Goal: Find specific page/section: Find specific page/section

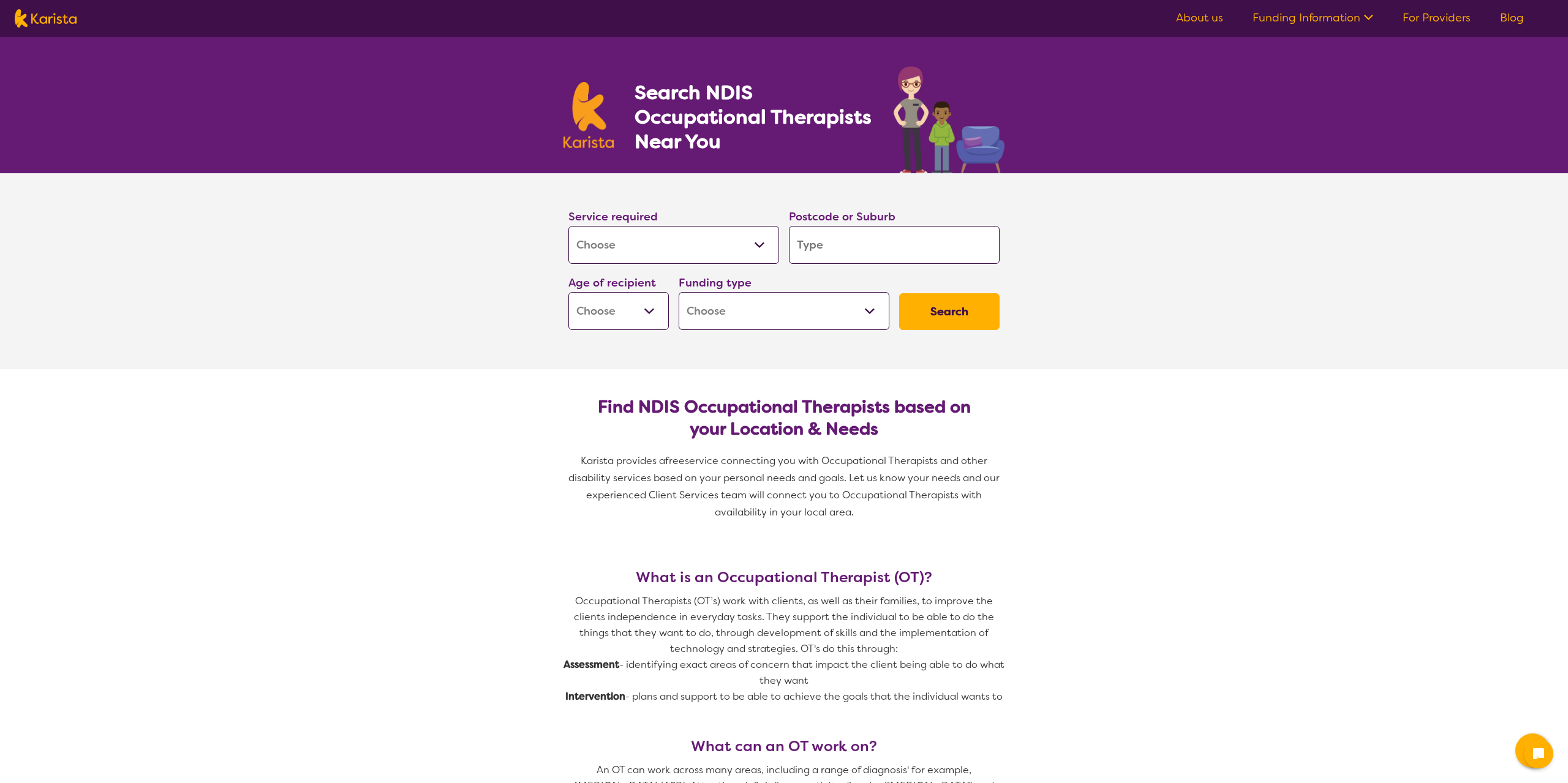
select select "[MEDICAL_DATA]"
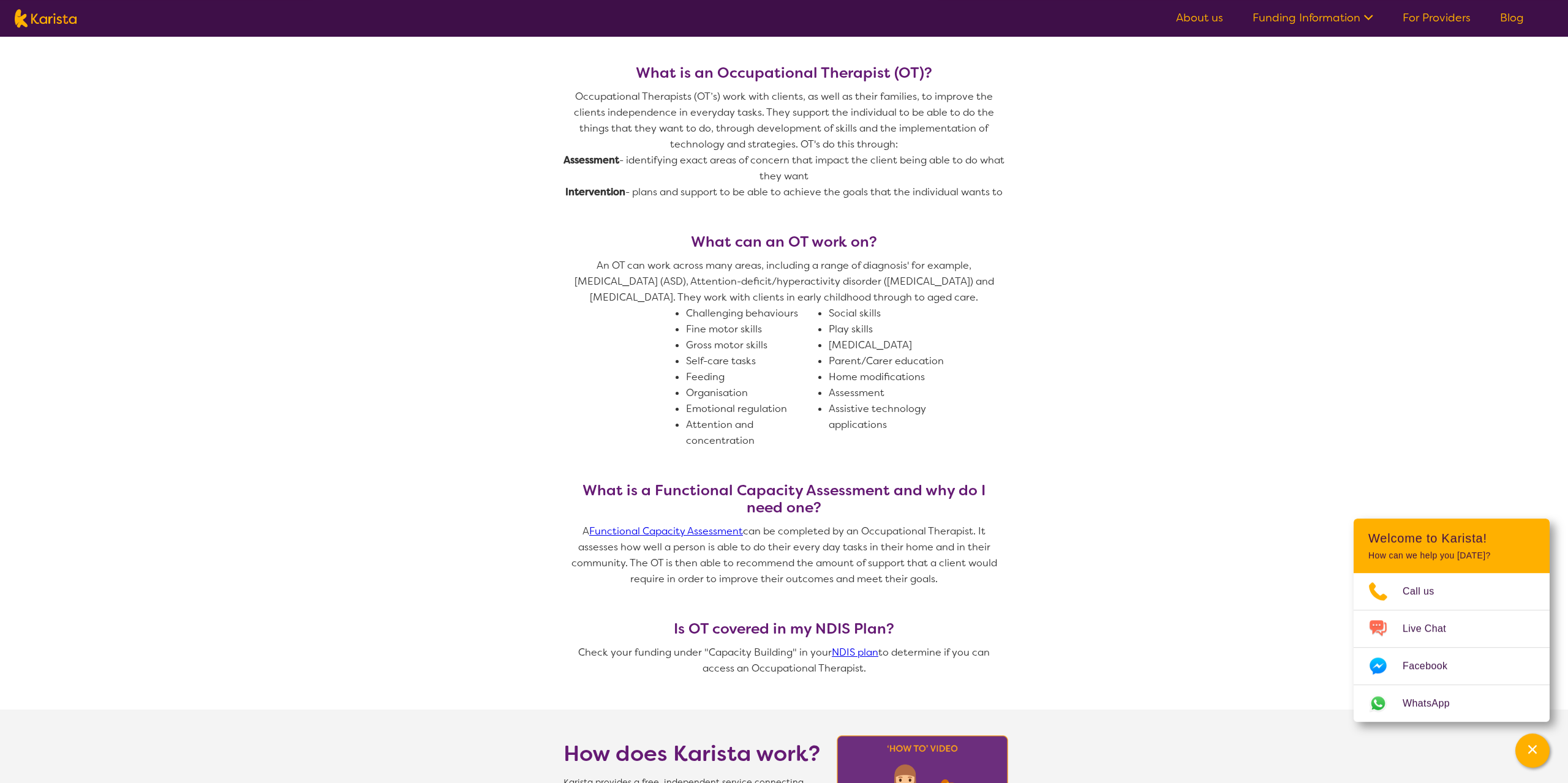
scroll to position [375, 0]
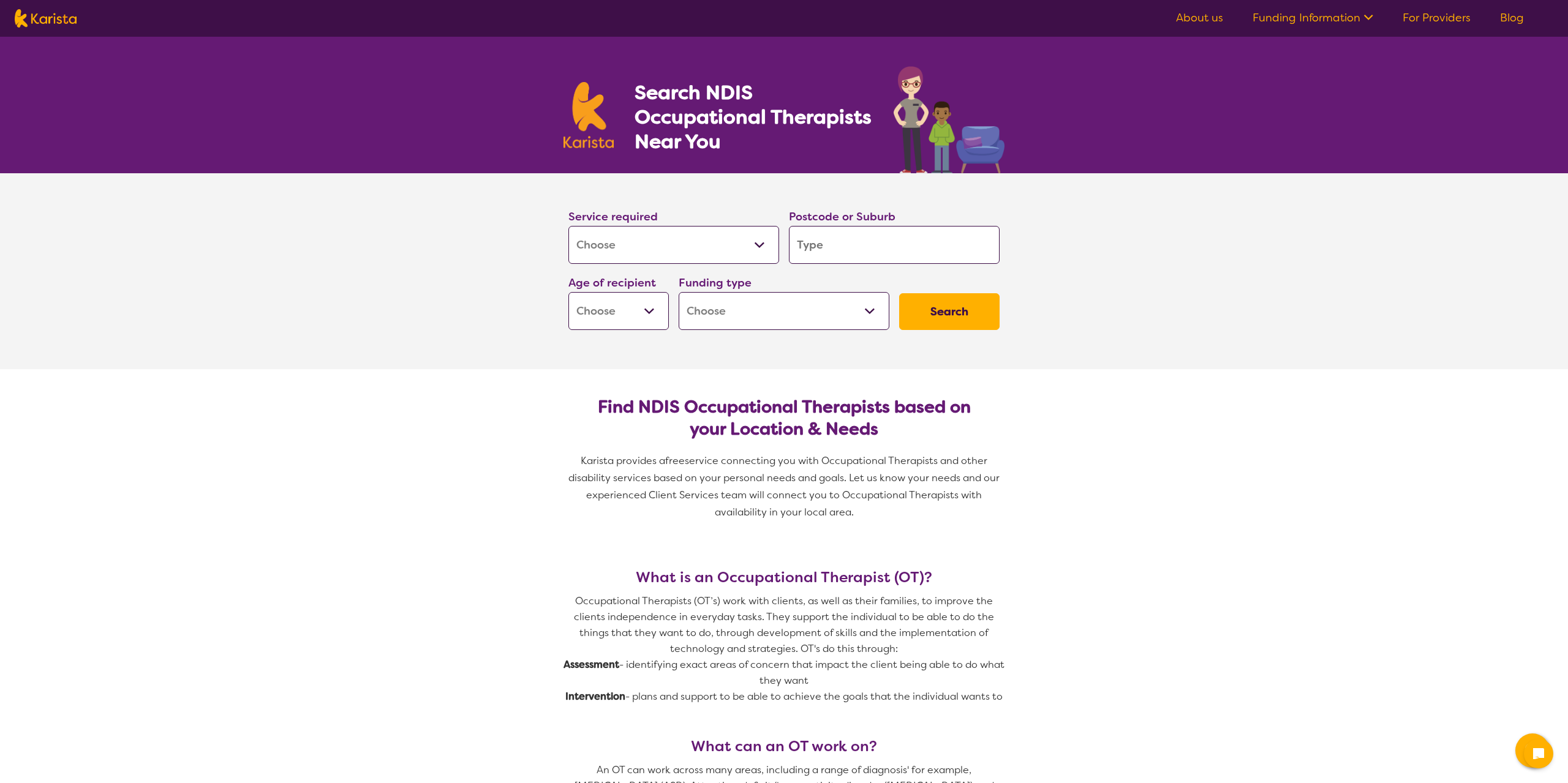
select select "[MEDICAL_DATA]"
